Goal: Task Accomplishment & Management: Manage account settings

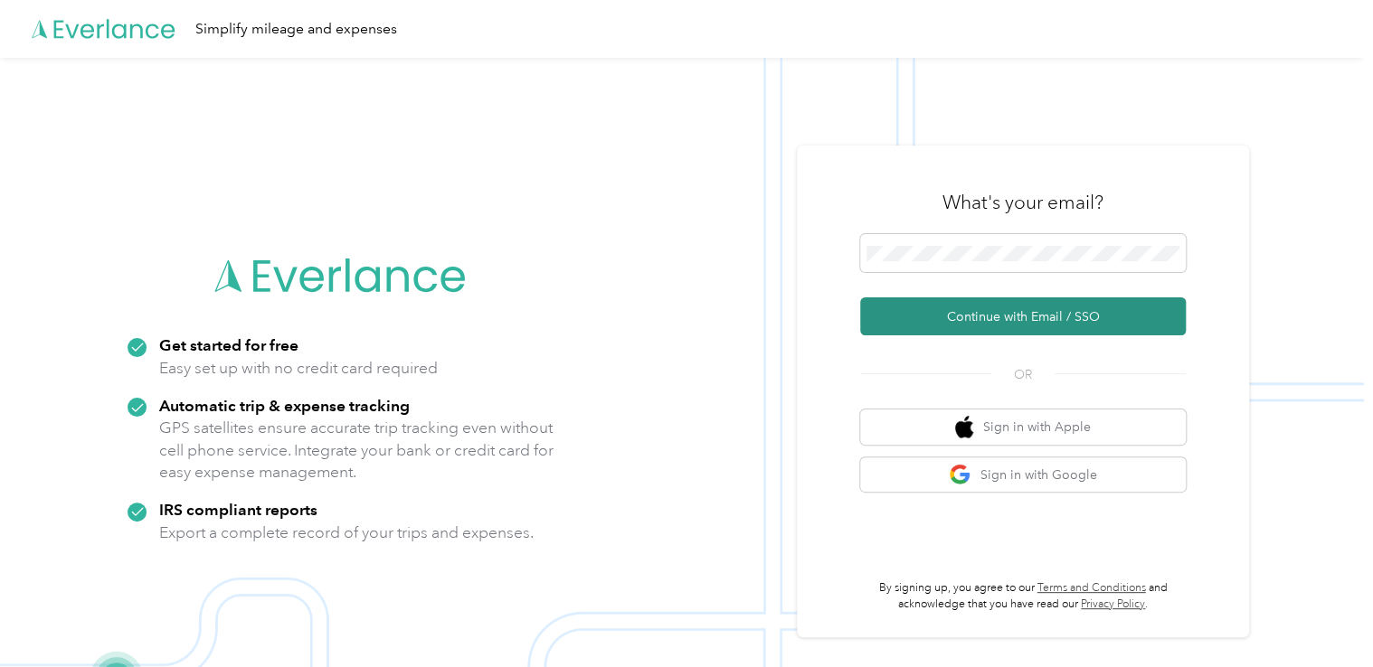
click at [915, 317] on button "Continue with Email / SSO" at bounding box center [1023, 317] width 326 height 38
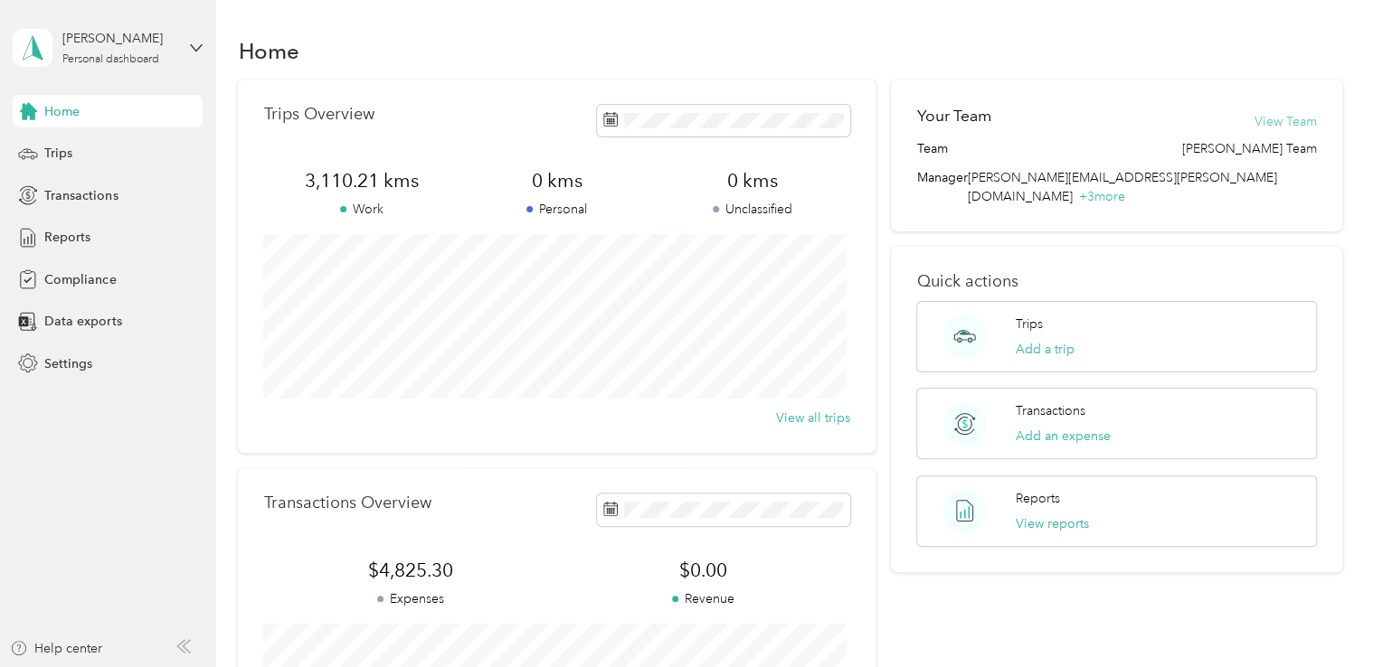
click at [1269, 120] on button "View Team" at bounding box center [1285, 121] width 62 height 19
